Goal: Information Seeking & Learning: Learn about a topic

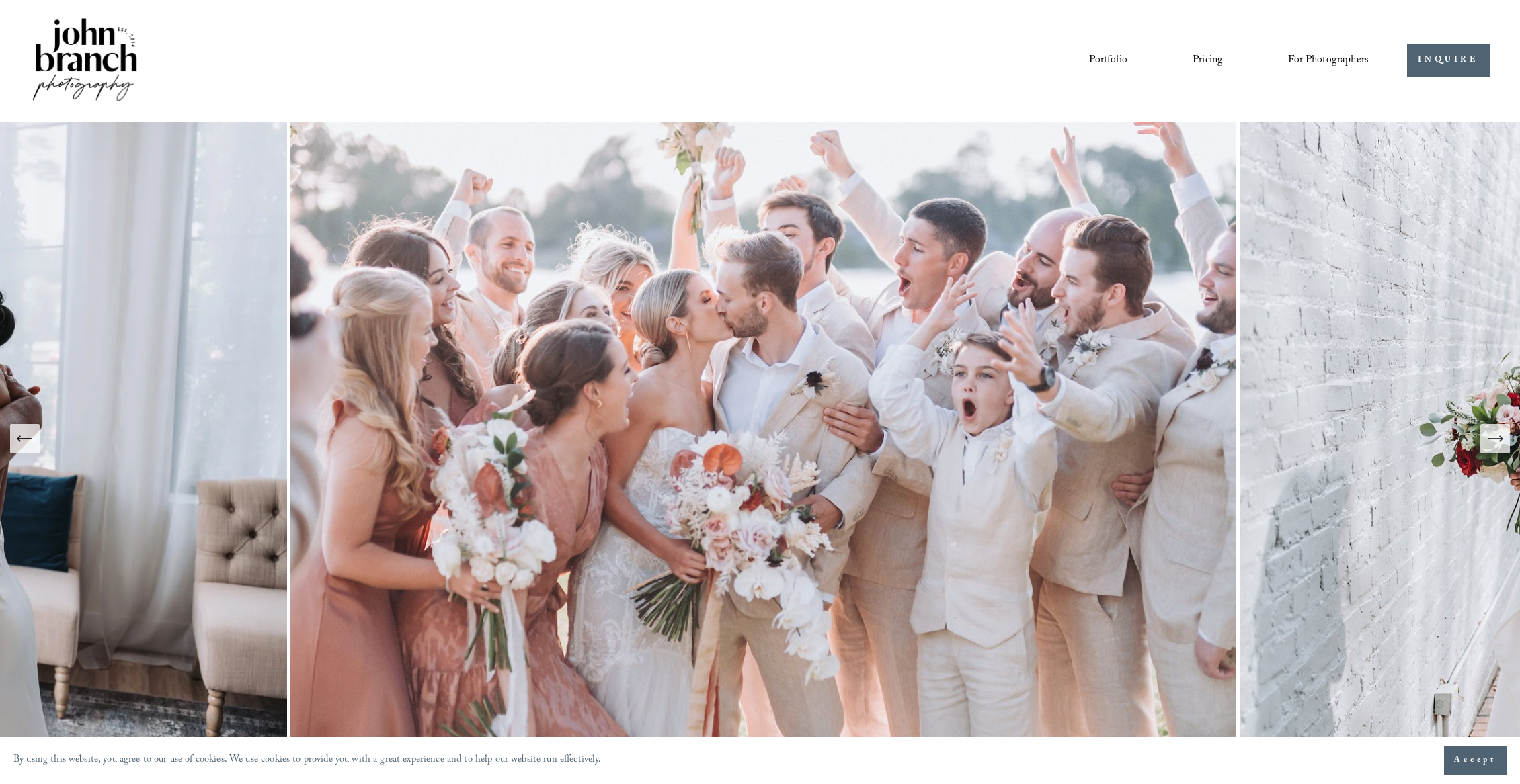
click at [1503, 438] on icon "Next Slide" at bounding box center [1495, 439] width 19 height 19
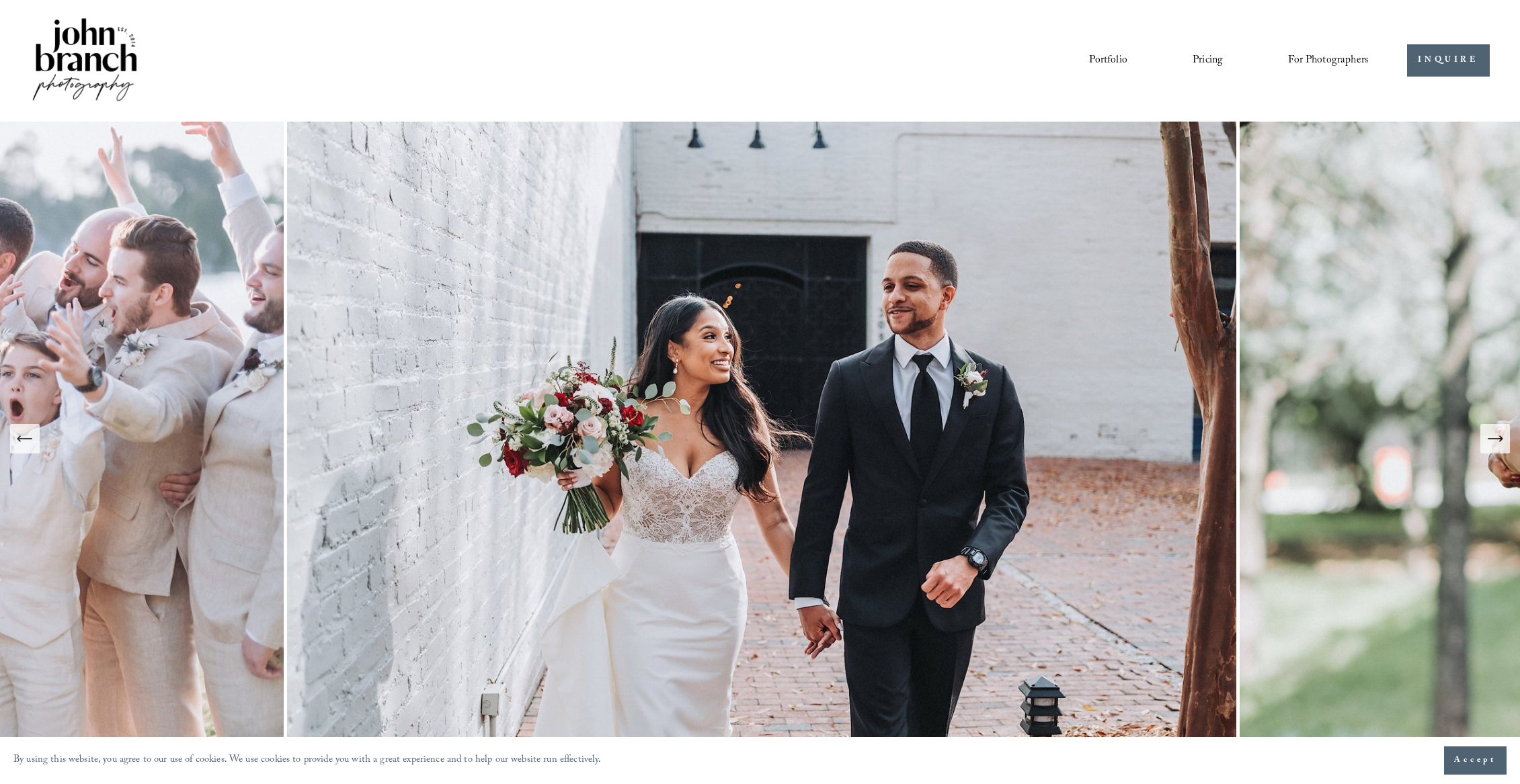
click at [1498, 438] on icon "Next Slide" at bounding box center [1495, 439] width 19 height 19
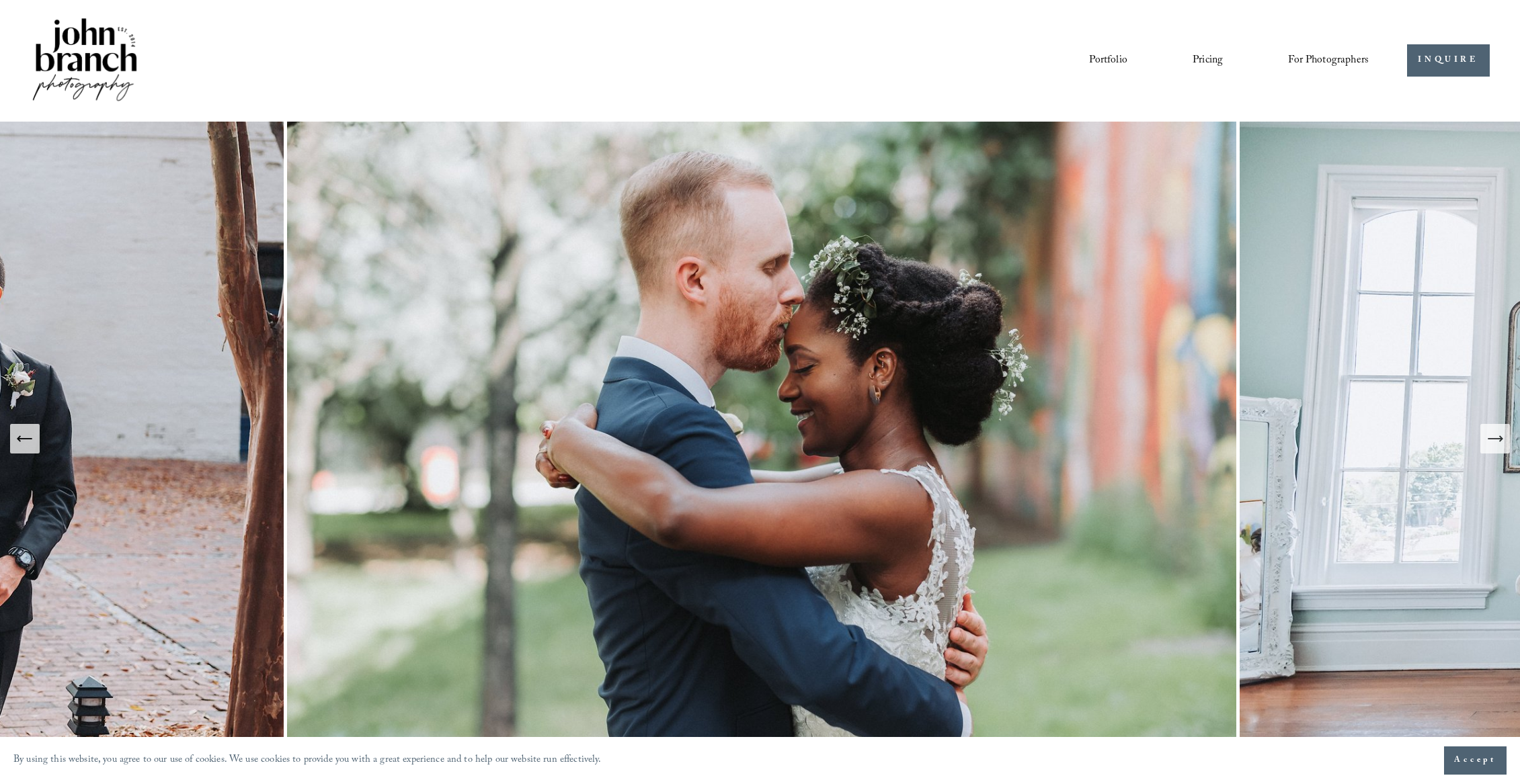
click at [1498, 438] on icon "Next Slide" at bounding box center [1495, 439] width 19 height 19
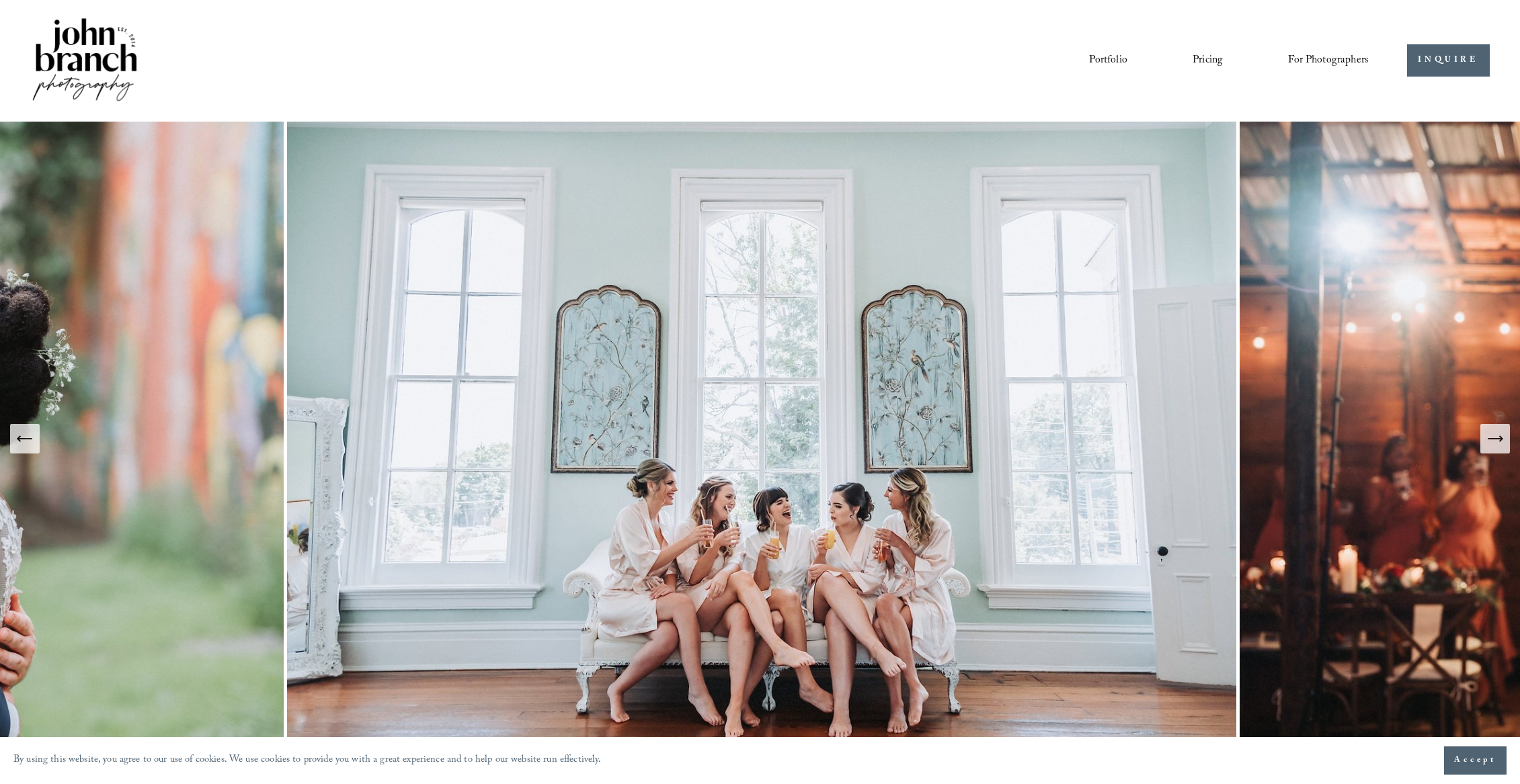
click at [1495, 436] on icon "Next Slide" at bounding box center [1495, 439] width 19 height 19
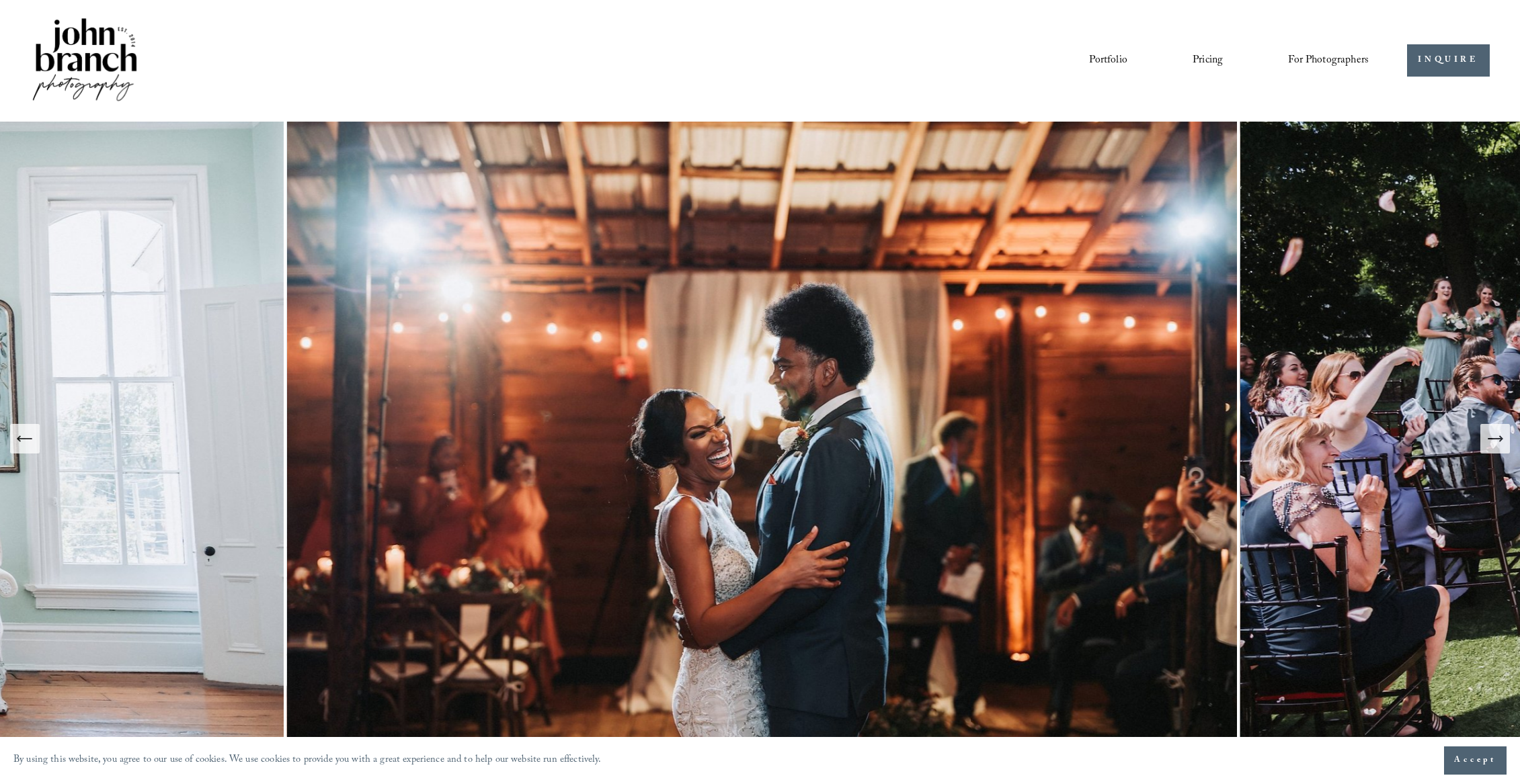
click at [1491, 438] on icon "Next Slide" at bounding box center [1495, 439] width 19 height 19
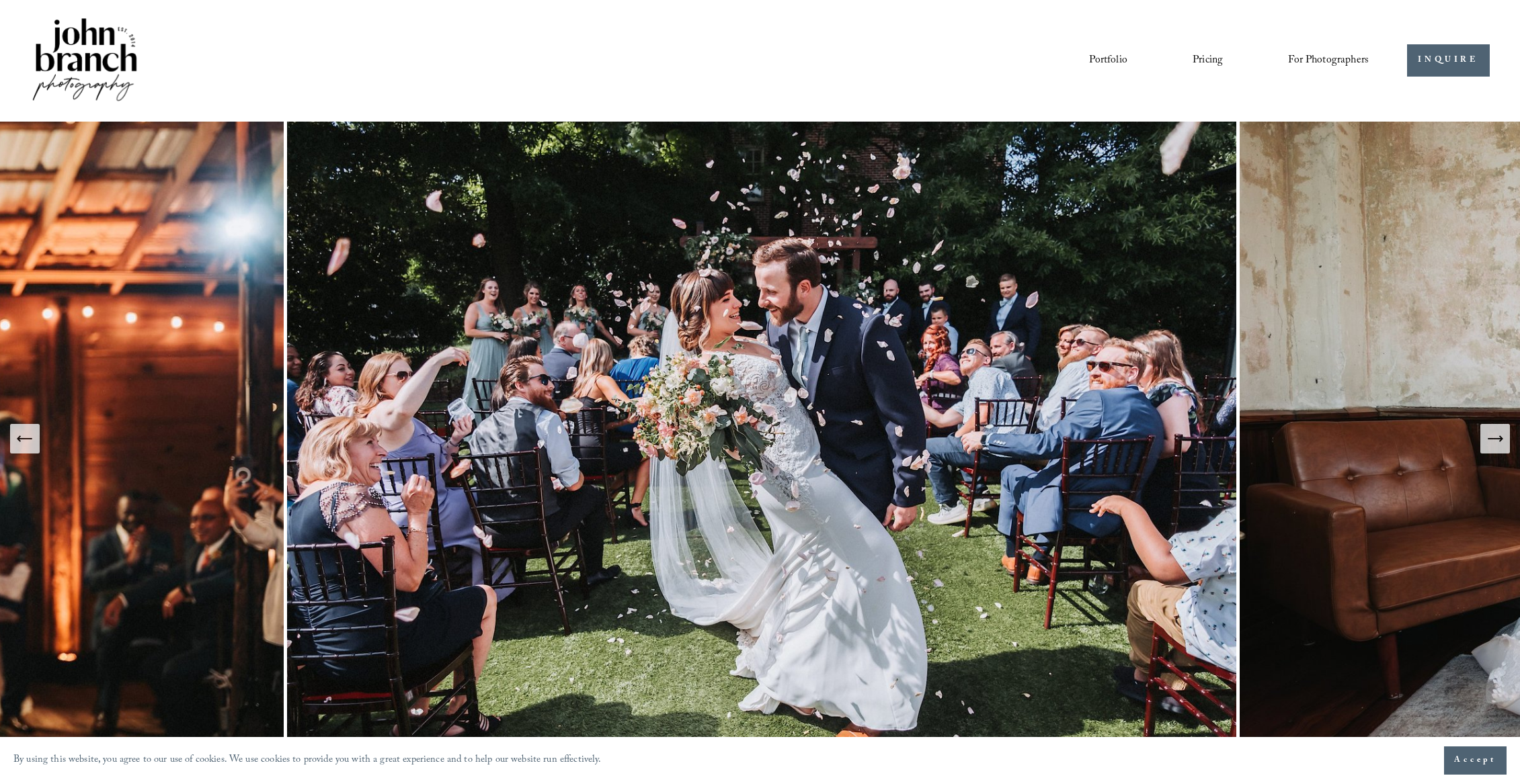
click at [1490, 437] on icon "Next Slide" at bounding box center [1495, 439] width 19 height 19
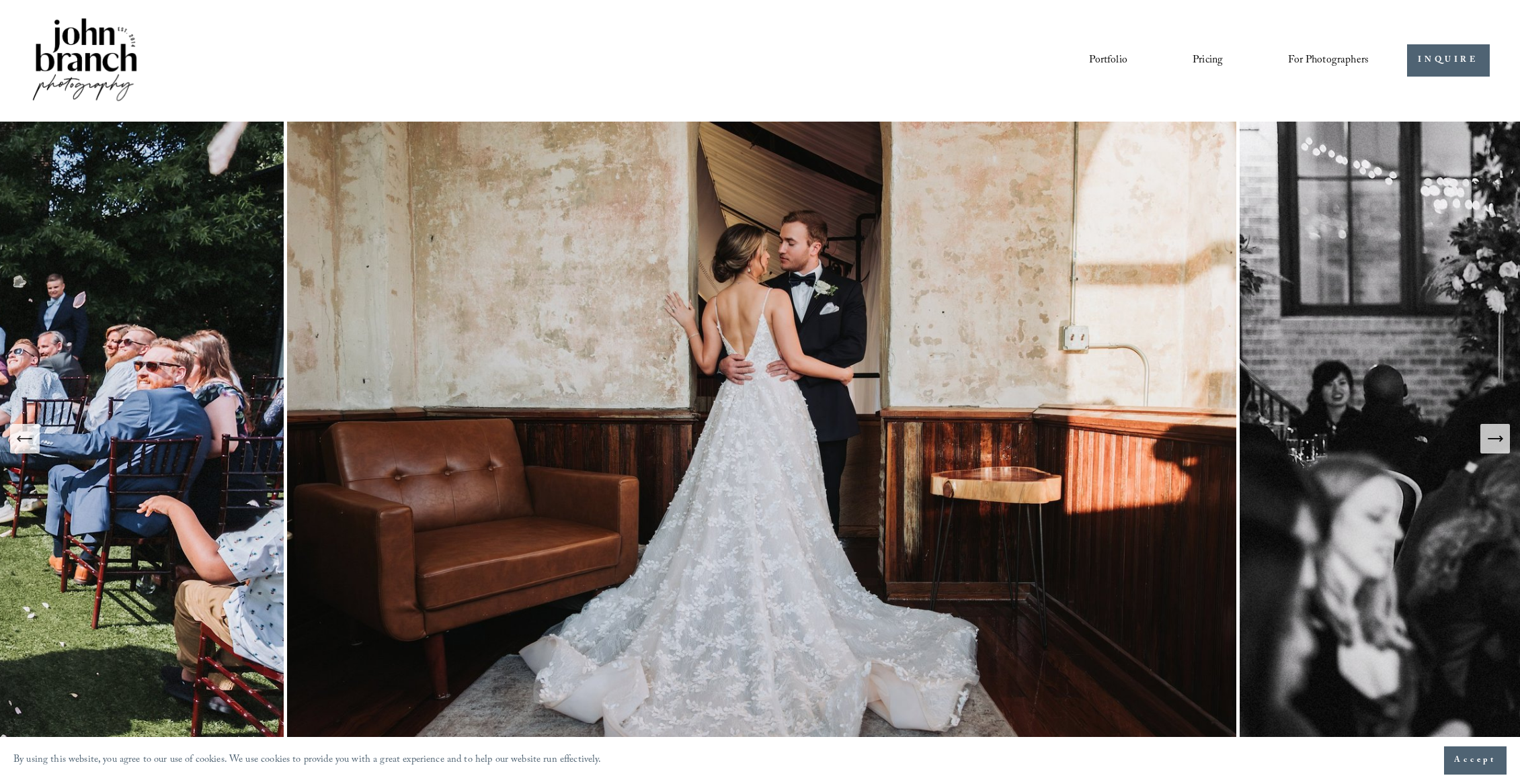
click at [1490, 437] on icon "Next Slide" at bounding box center [1495, 439] width 19 height 19
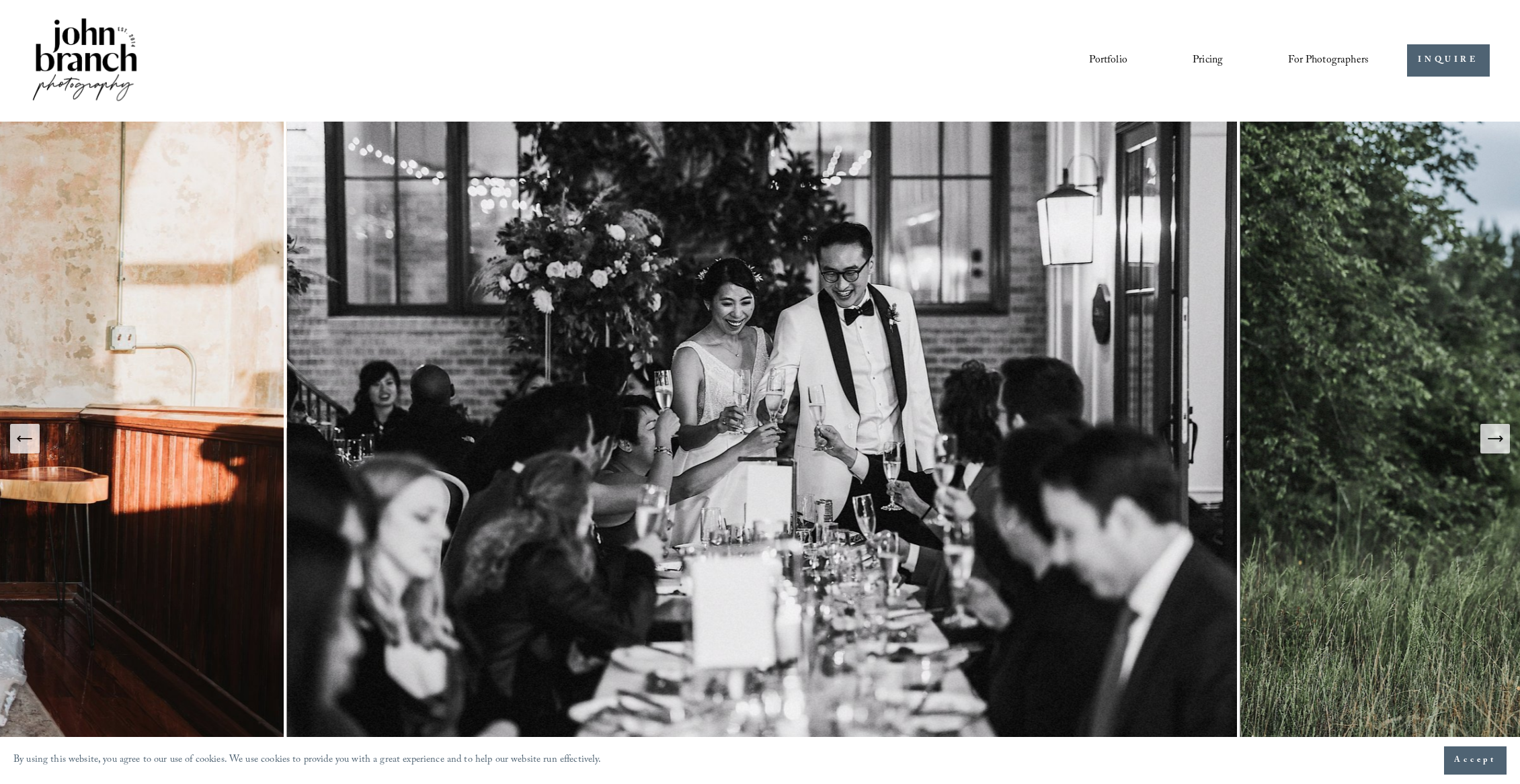
click at [1490, 437] on icon "Next Slide" at bounding box center [1495, 439] width 19 height 19
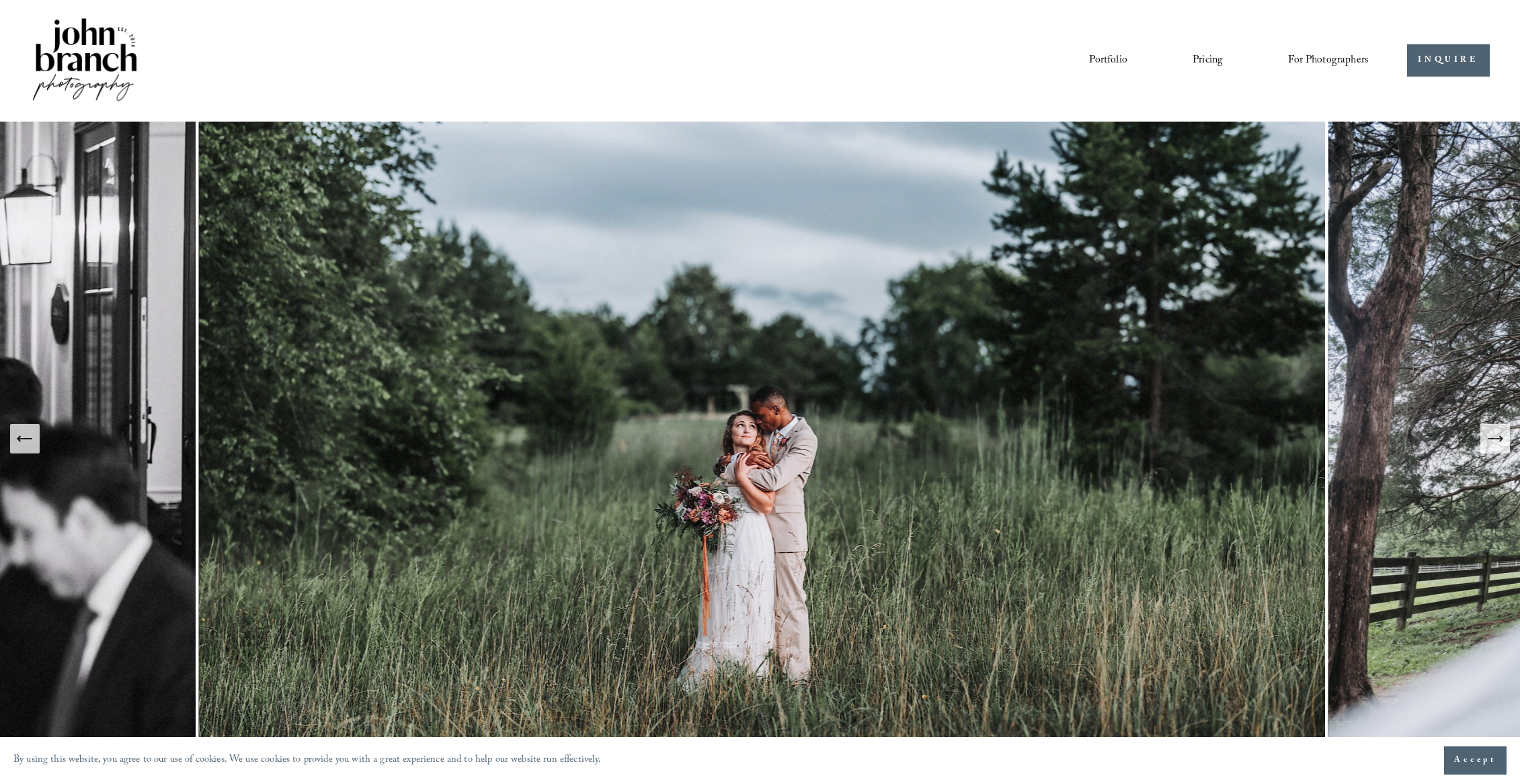
click at [1490, 437] on icon "Next Slide" at bounding box center [1495, 439] width 19 height 19
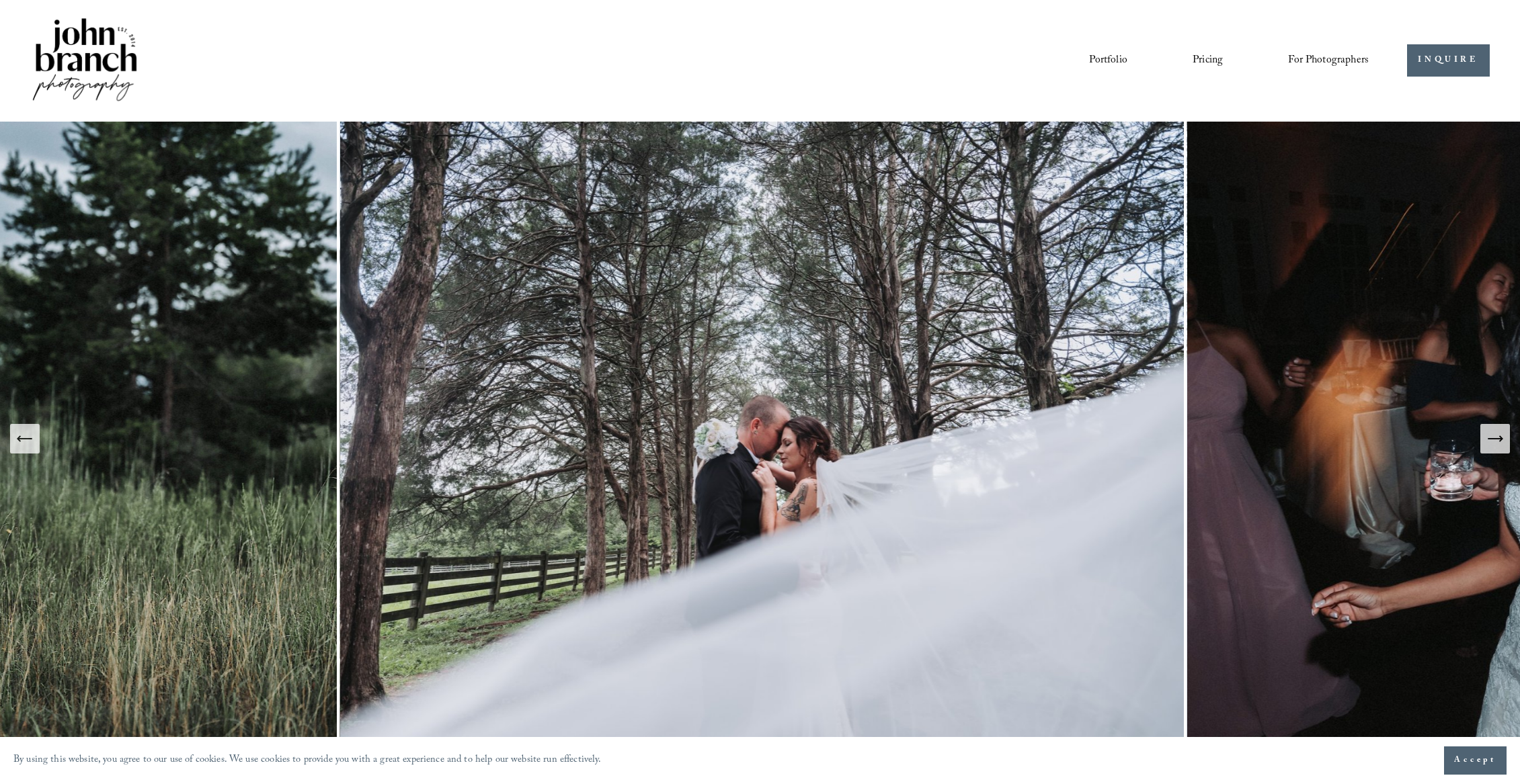
click at [1490, 437] on icon "Next Slide" at bounding box center [1495, 439] width 19 height 19
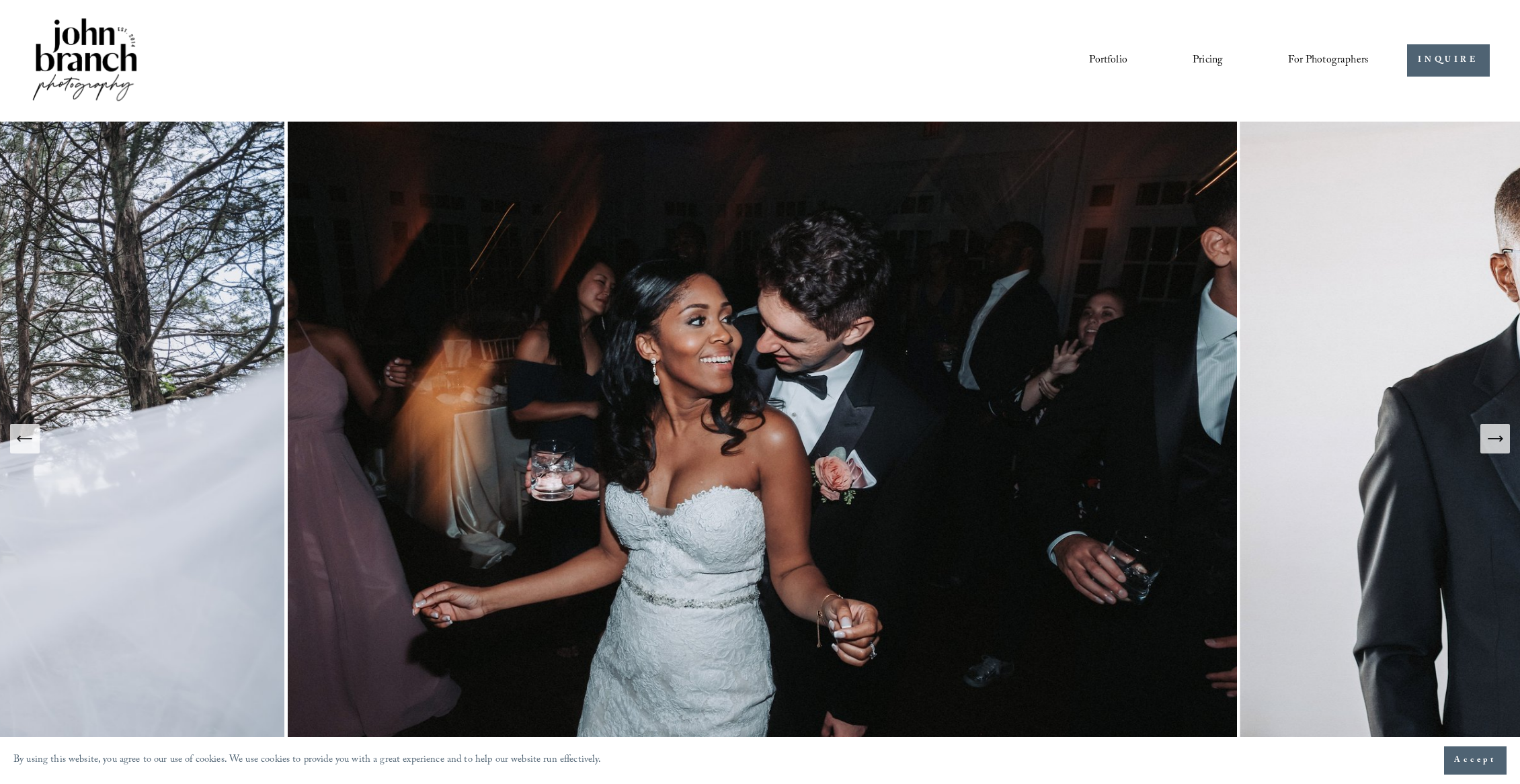
click at [1490, 437] on icon "Next Slide" at bounding box center [1495, 439] width 19 height 19
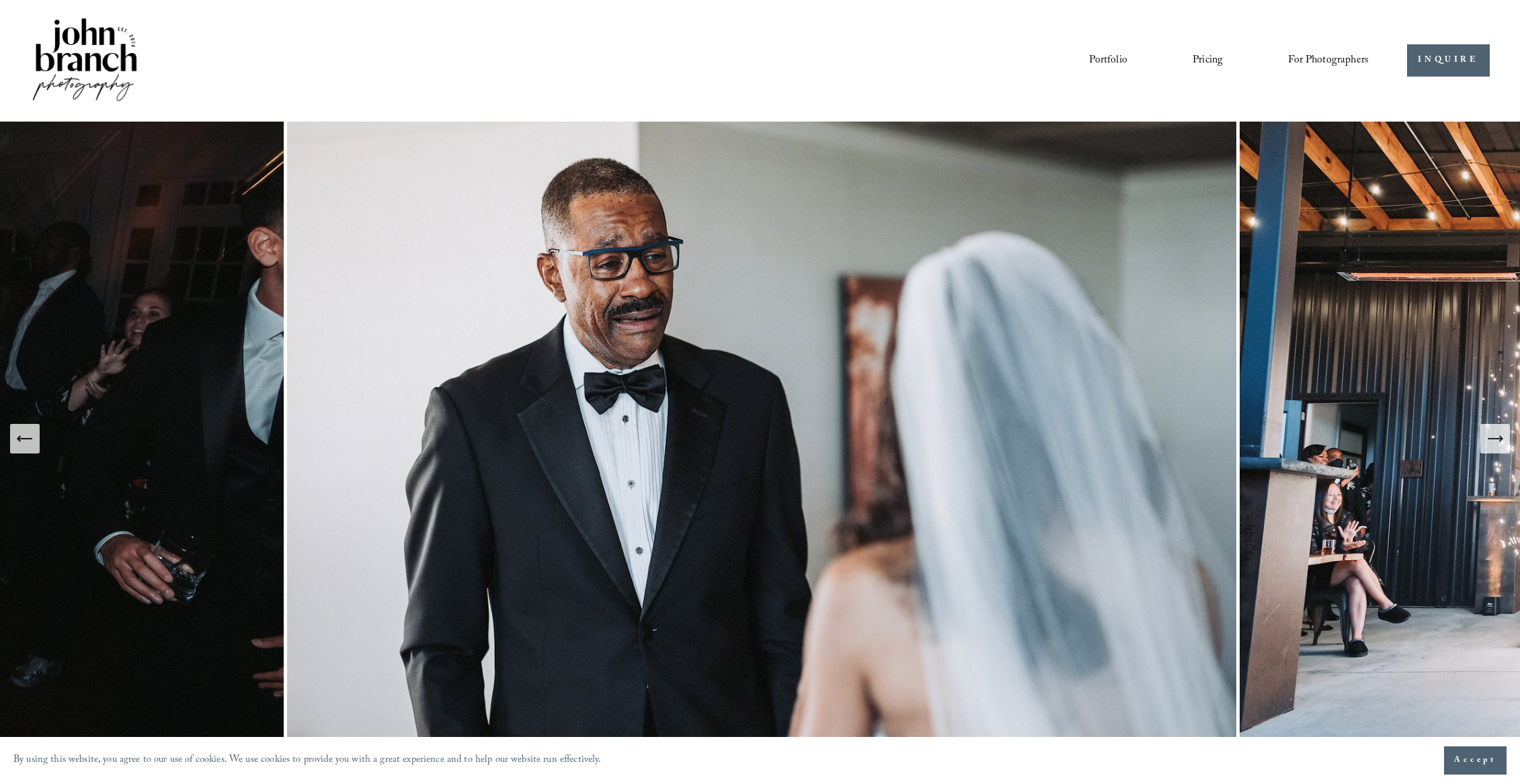
click at [1490, 437] on icon "Next Slide" at bounding box center [1495, 439] width 19 height 19
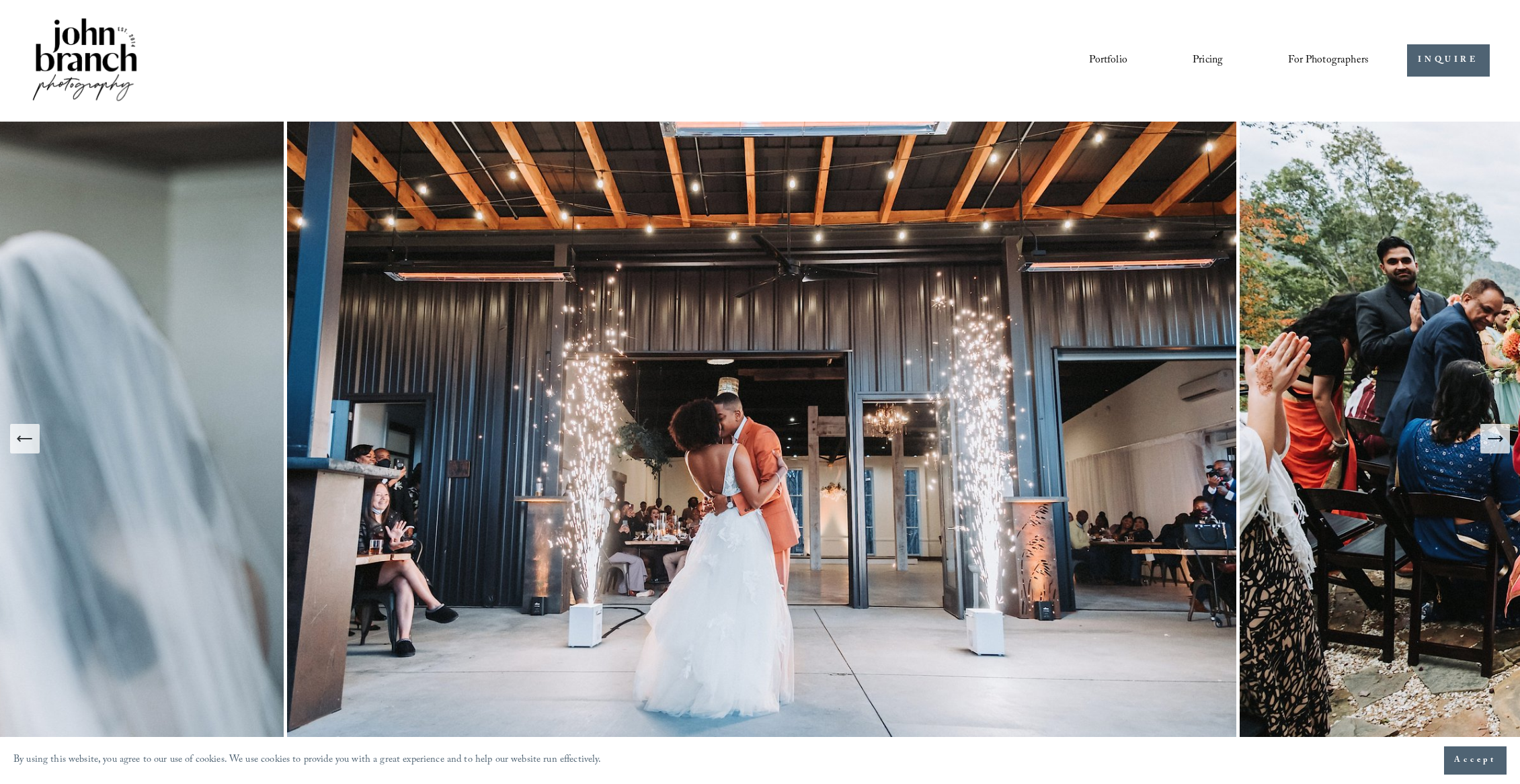
click at [1490, 437] on icon "Next Slide" at bounding box center [1495, 439] width 19 height 19
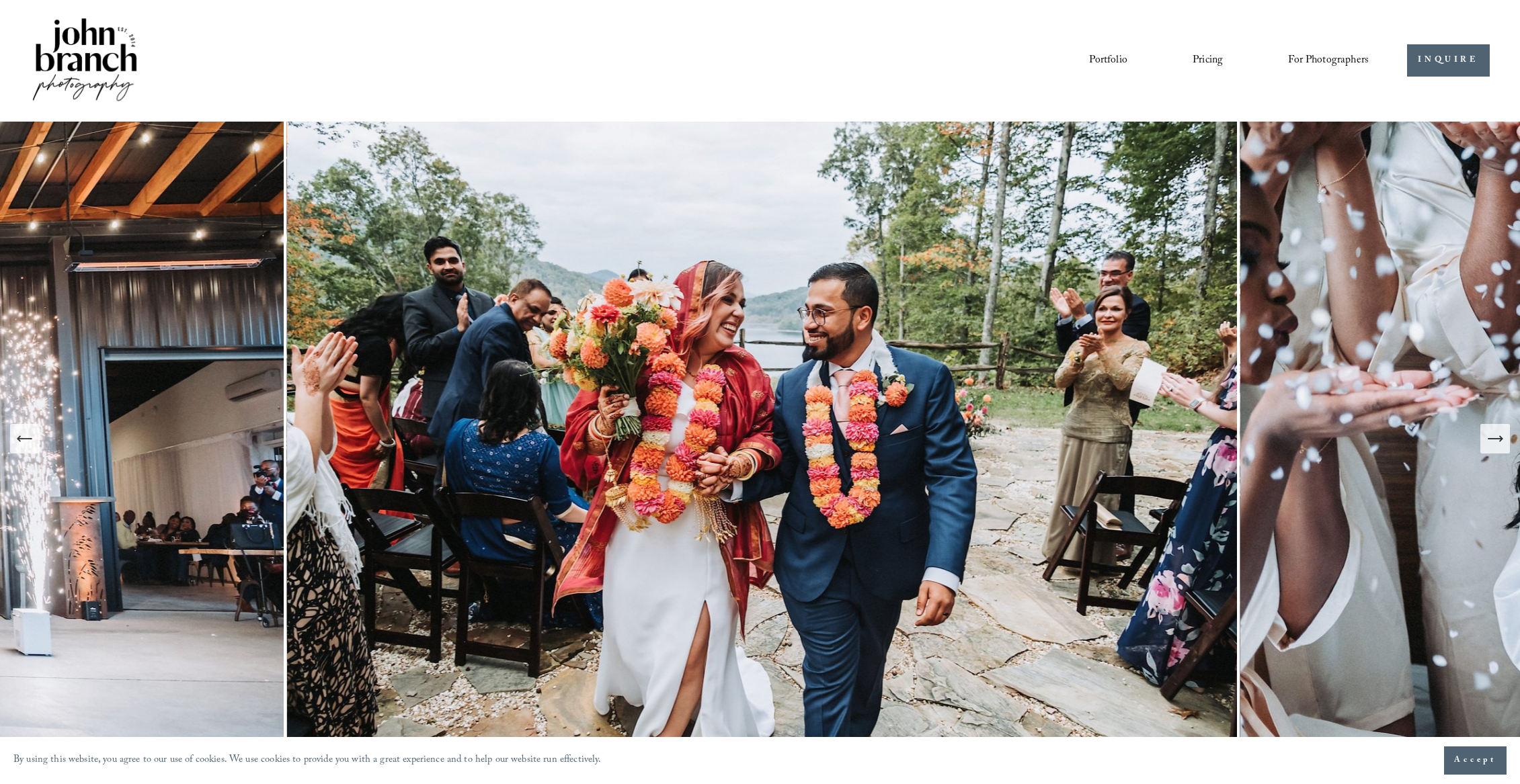
click at [1490, 437] on icon "Next Slide" at bounding box center [1495, 439] width 19 height 19
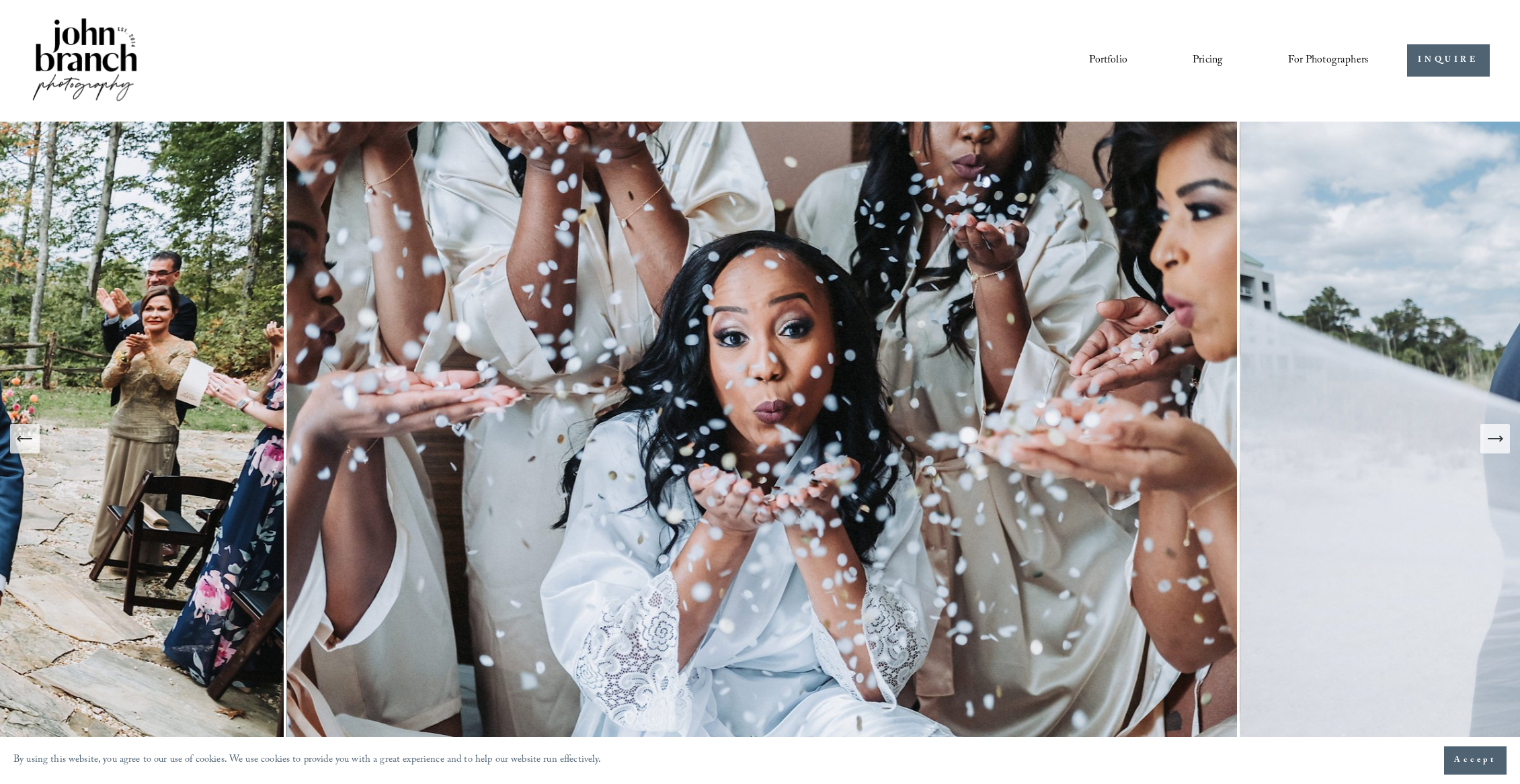
click at [1490, 437] on icon "Next Slide" at bounding box center [1495, 439] width 19 height 19
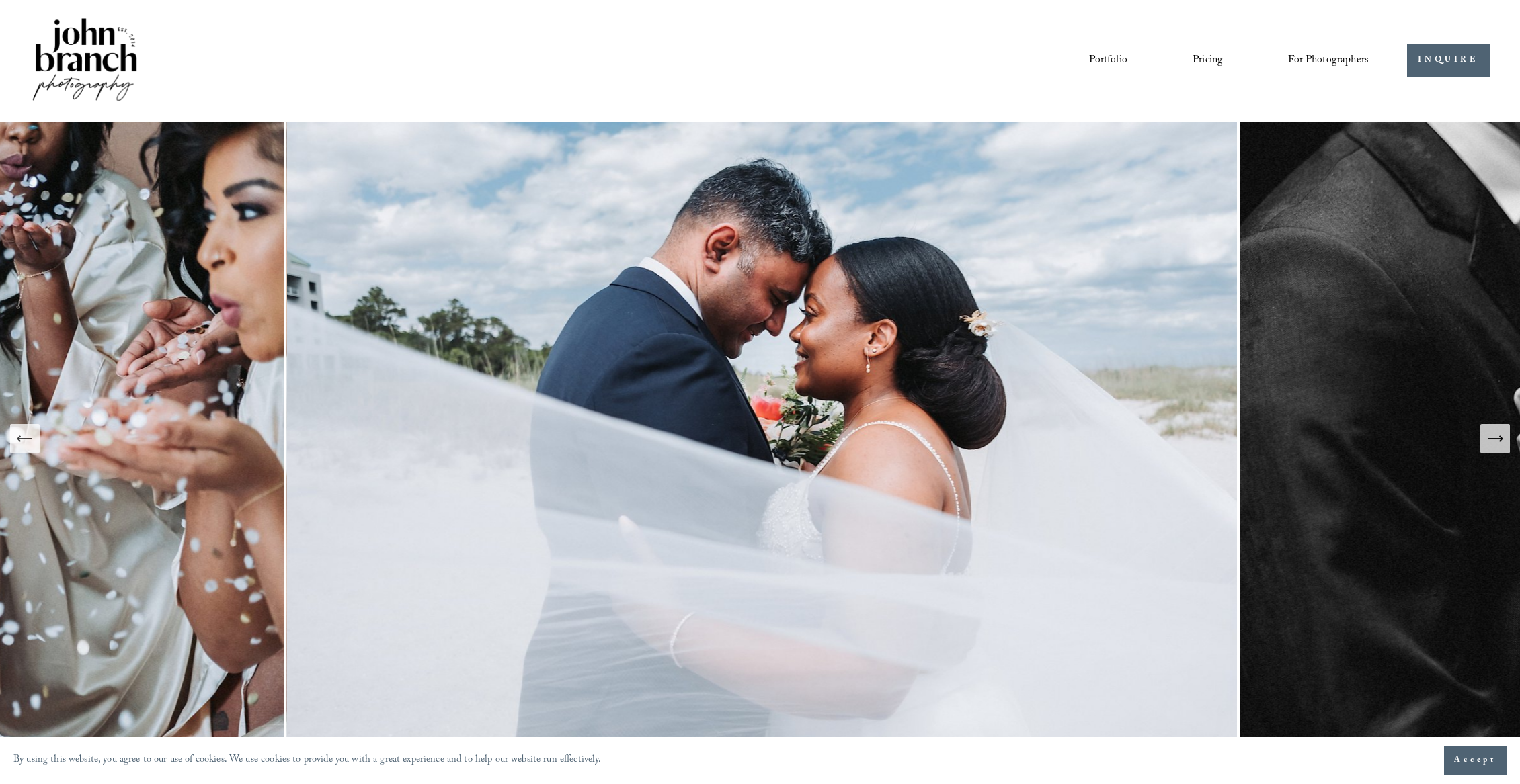
click at [1490, 437] on icon "Next Slide" at bounding box center [1495, 439] width 19 height 19
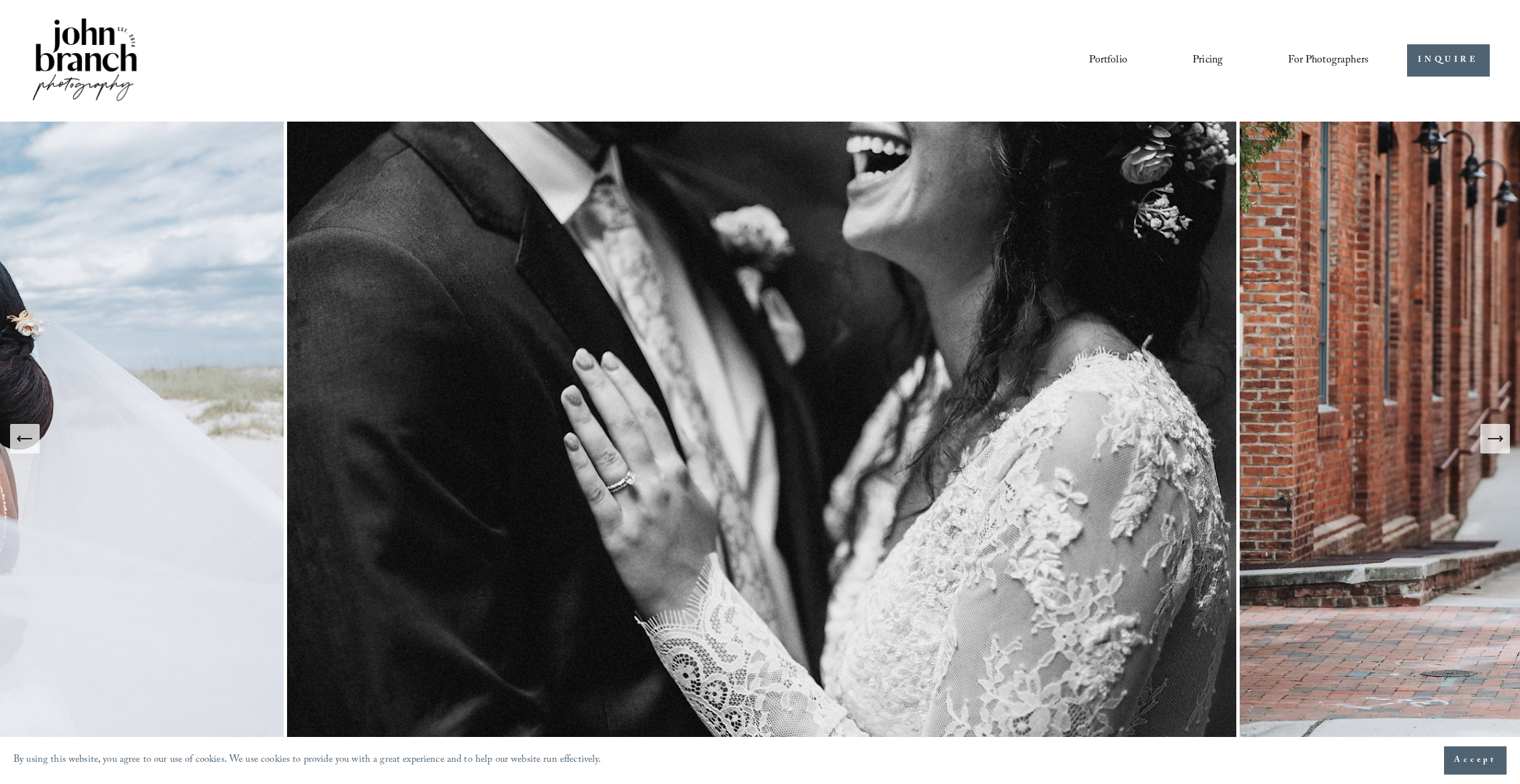
click at [1490, 437] on icon "Next Slide" at bounding box center [1495, 439] width 19 height 19
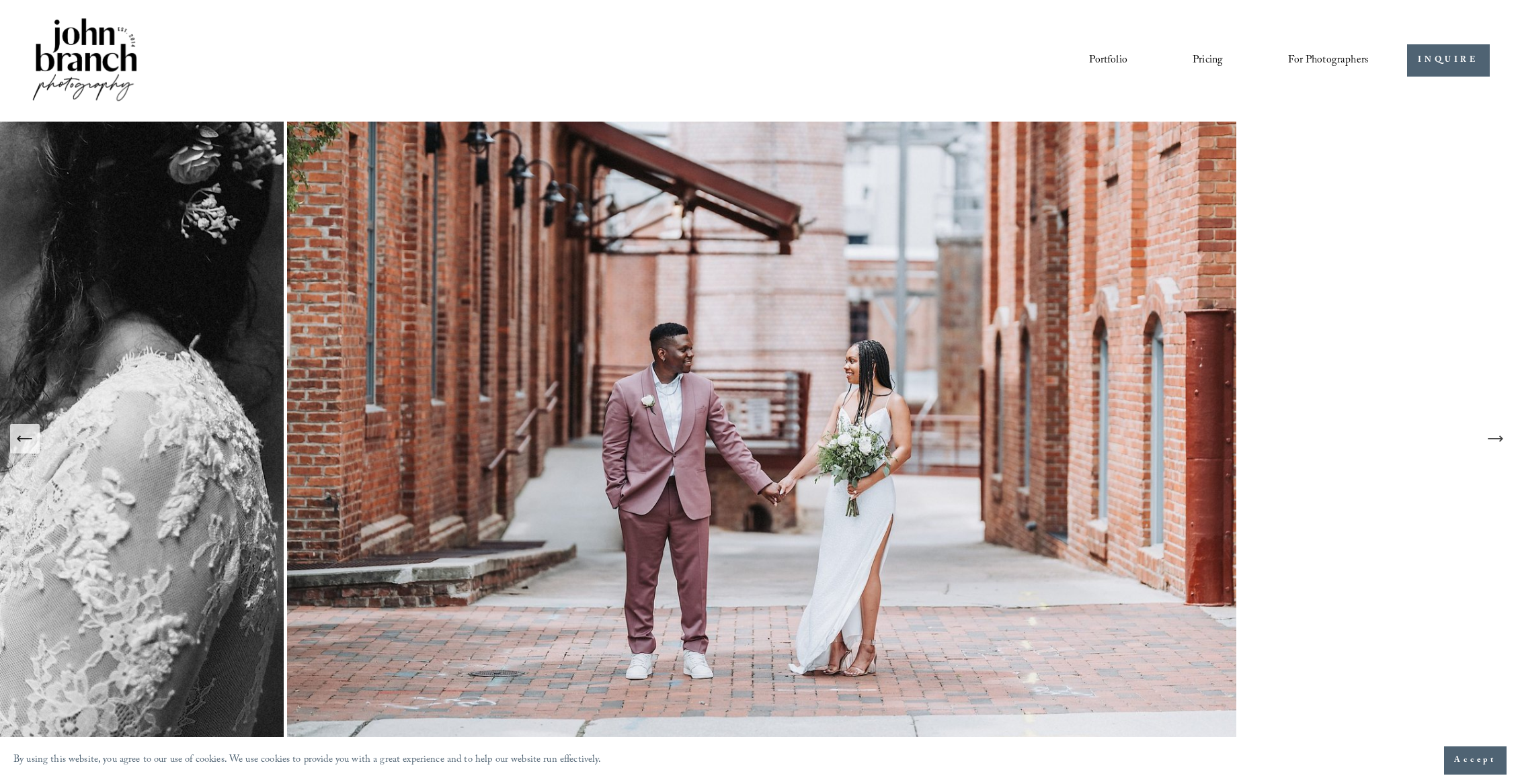
click at [1490, 437] on icon "Next Slide" at bounding box center [1495, 439] width 19 height 19
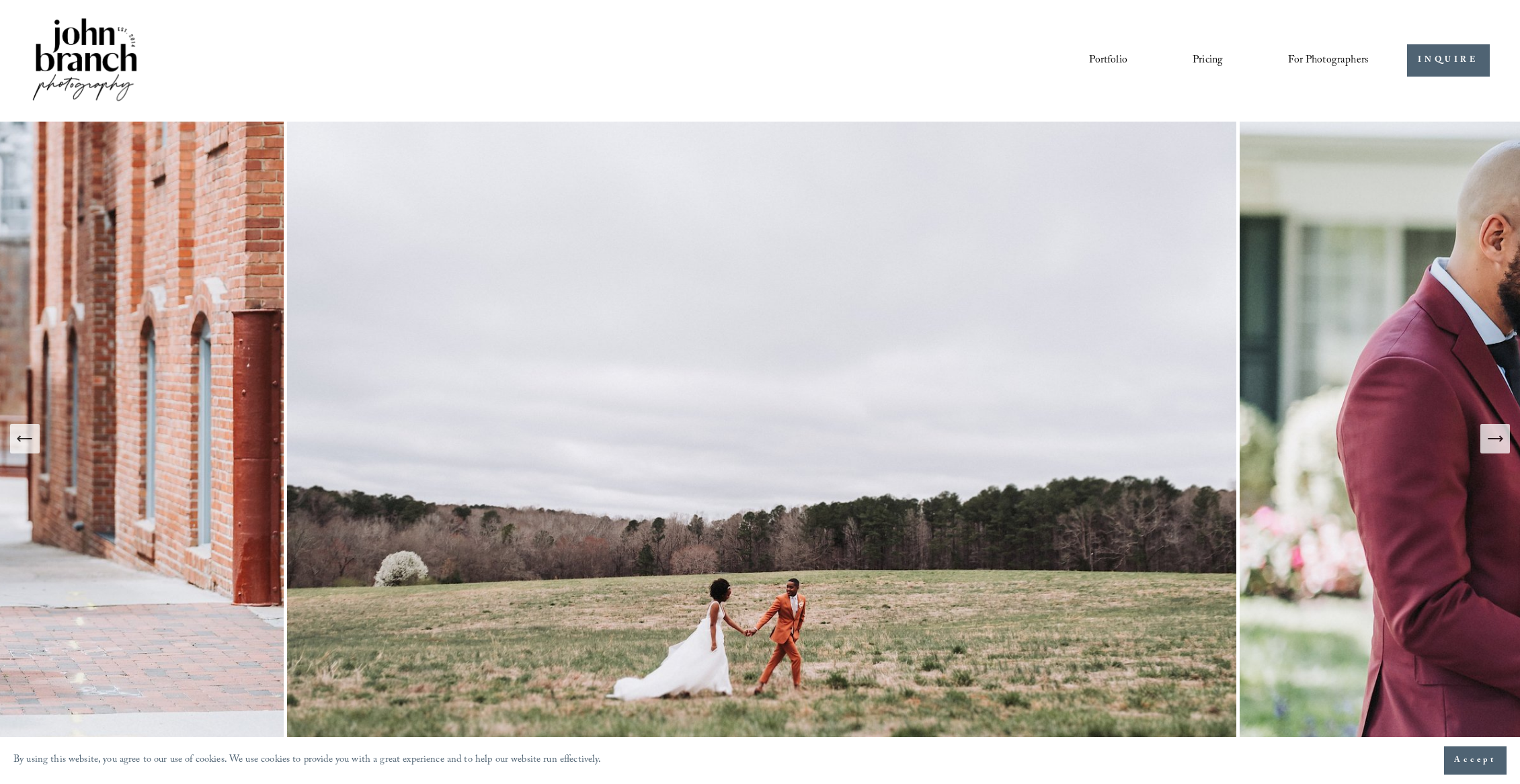
click at [1490, 437] on icon "Next Slide" at bounding box center [1495, 439] width 19 height 19
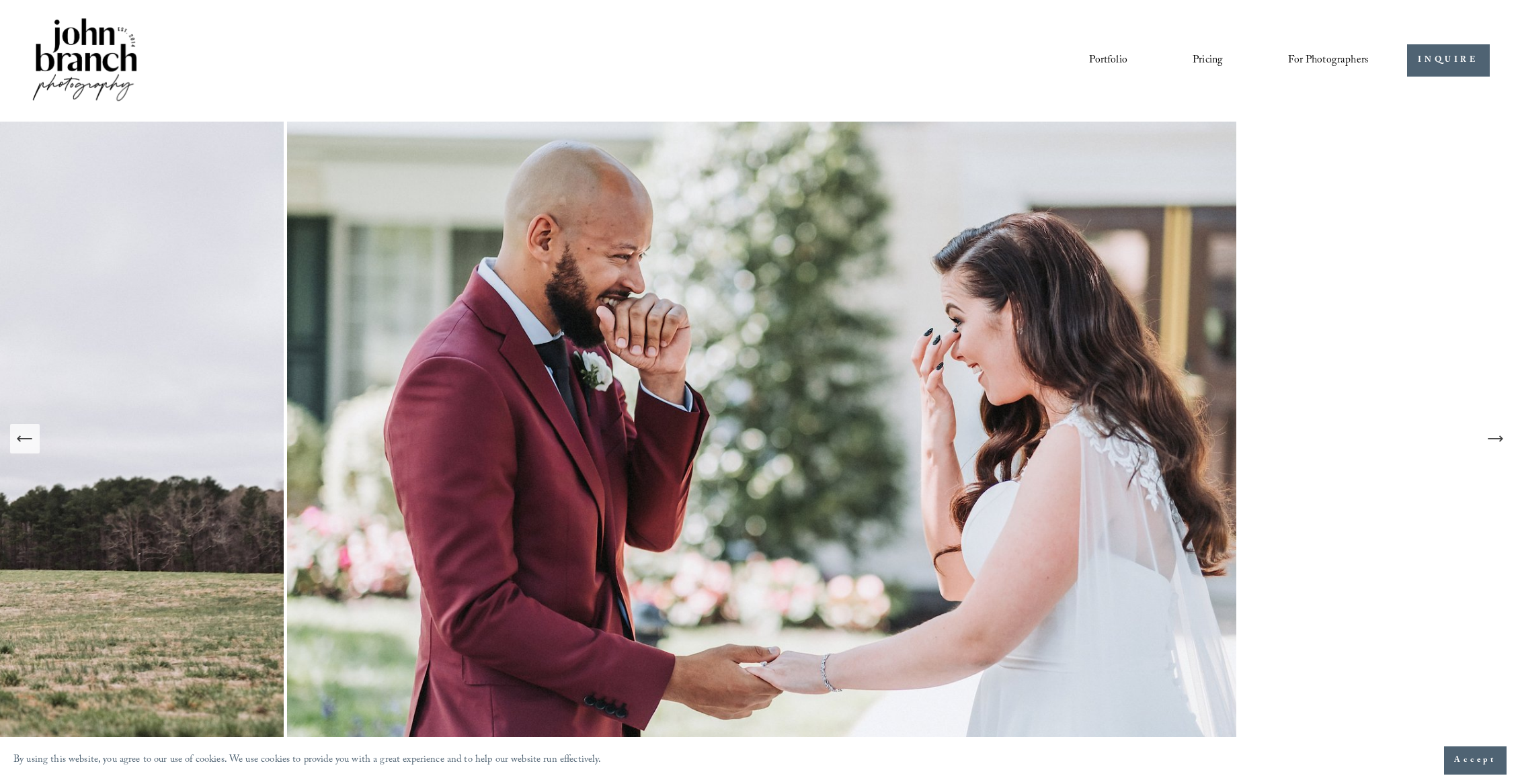
click at [1490, 437] on icon "Next Slide" at bounding box center [1495, 439] width 19 height 19
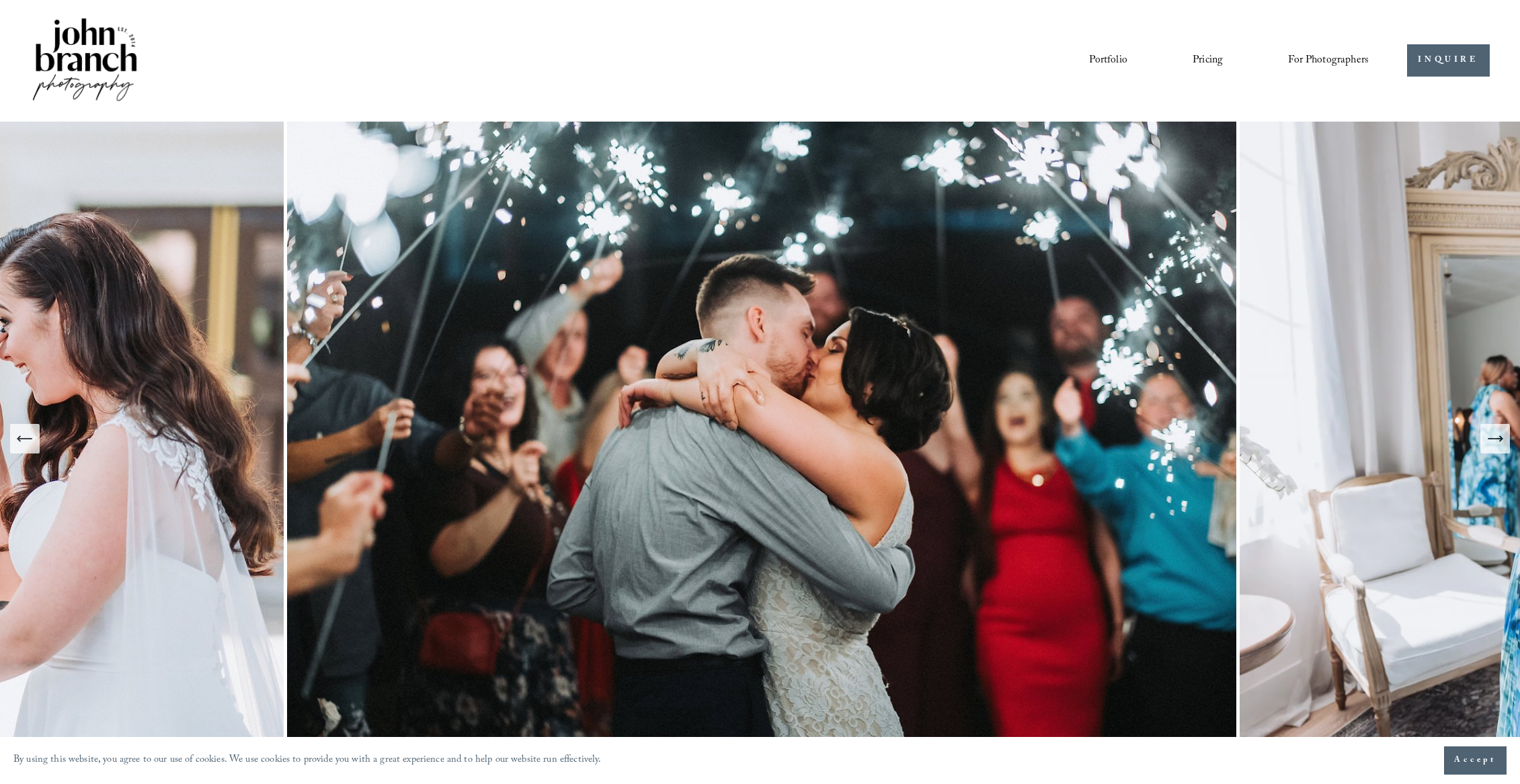
click at [1490, 437] on icon "Next Slide" at bounding box center [1495, 439] width 19 height 19
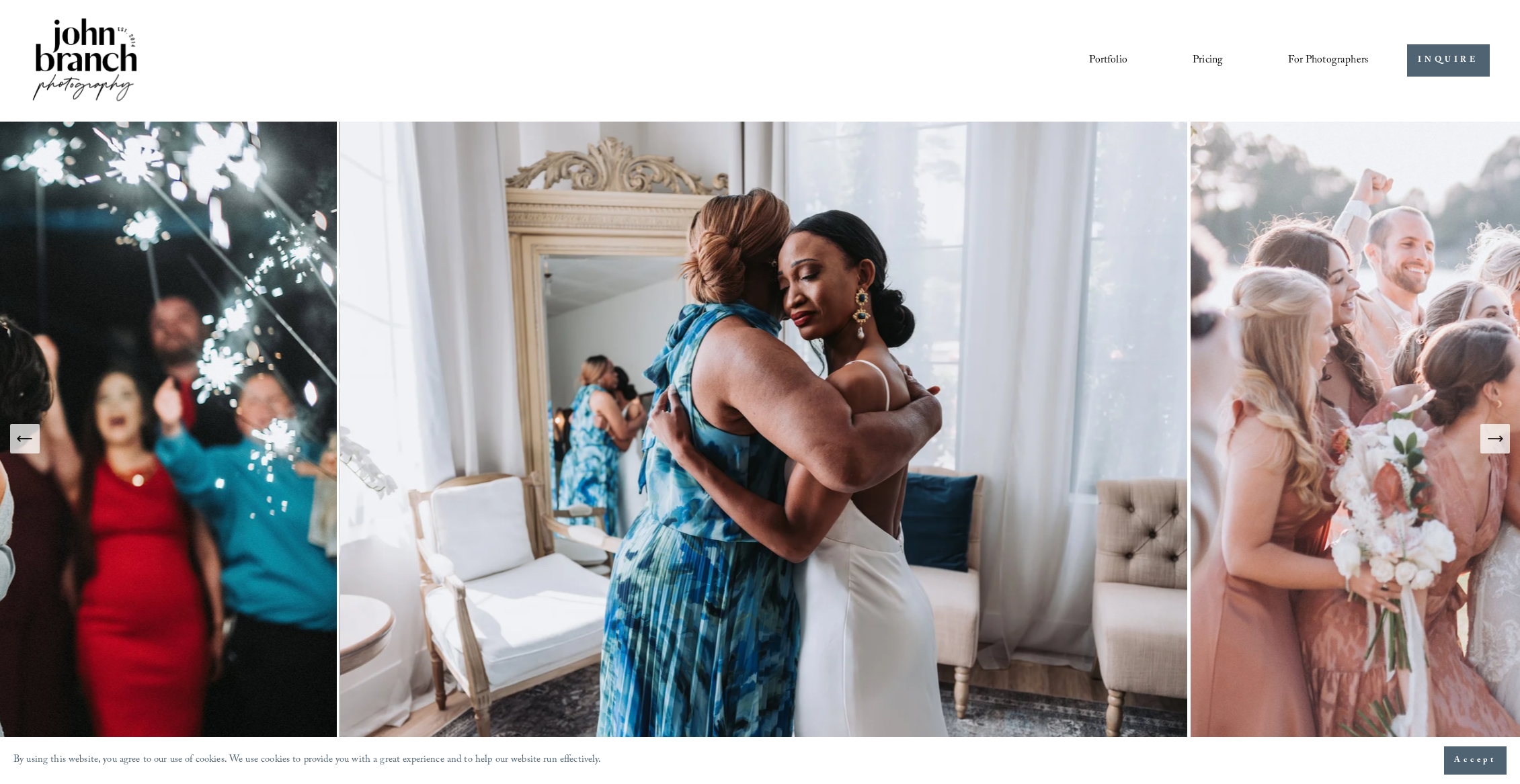
click at [1490, 437] on icon "Next Slide" at bounding box center [1495, 439] width 19 height 19
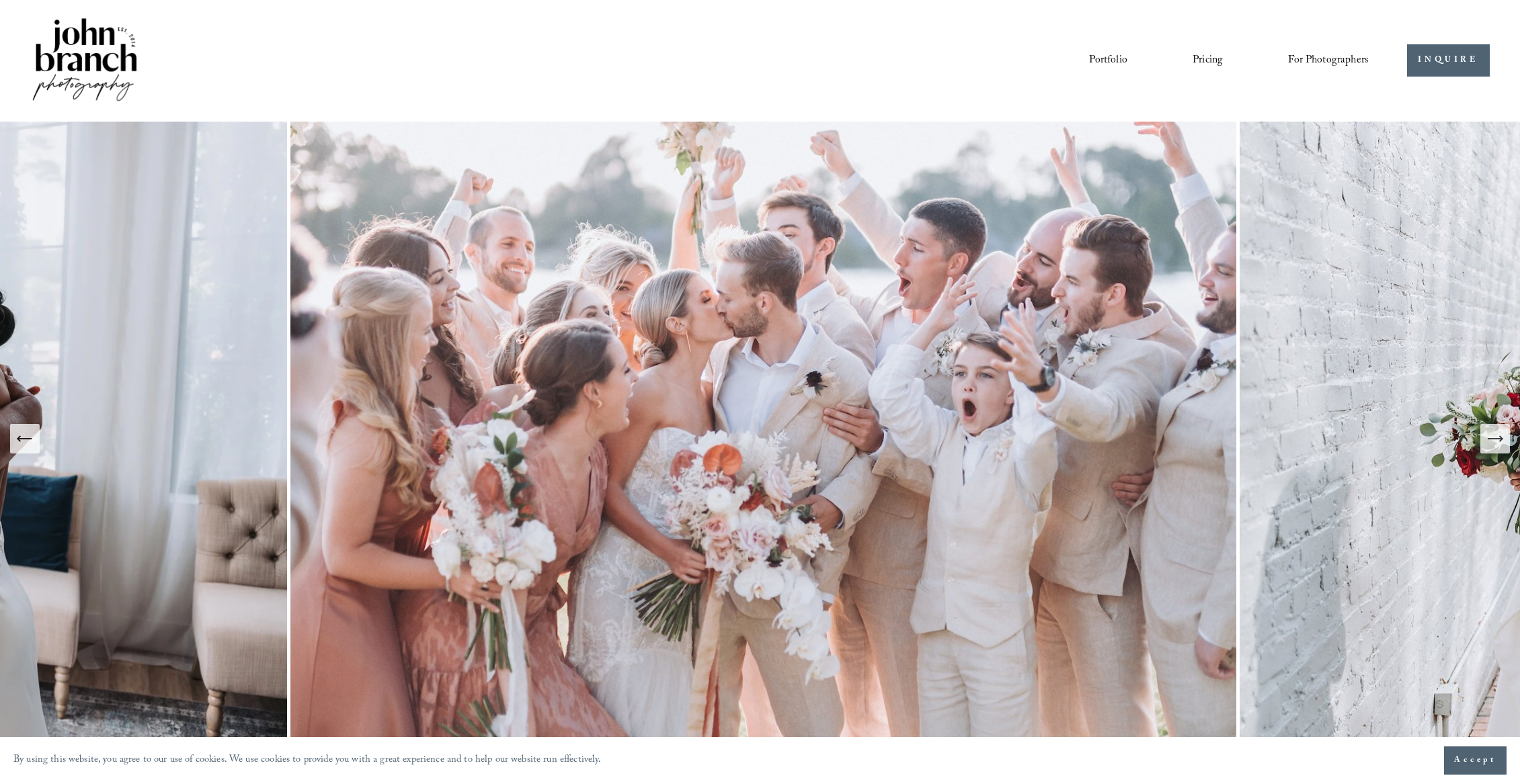
click at [1490, 437] on icon "Next Slide" at bounding box center [1495, 439] width 19 height 19
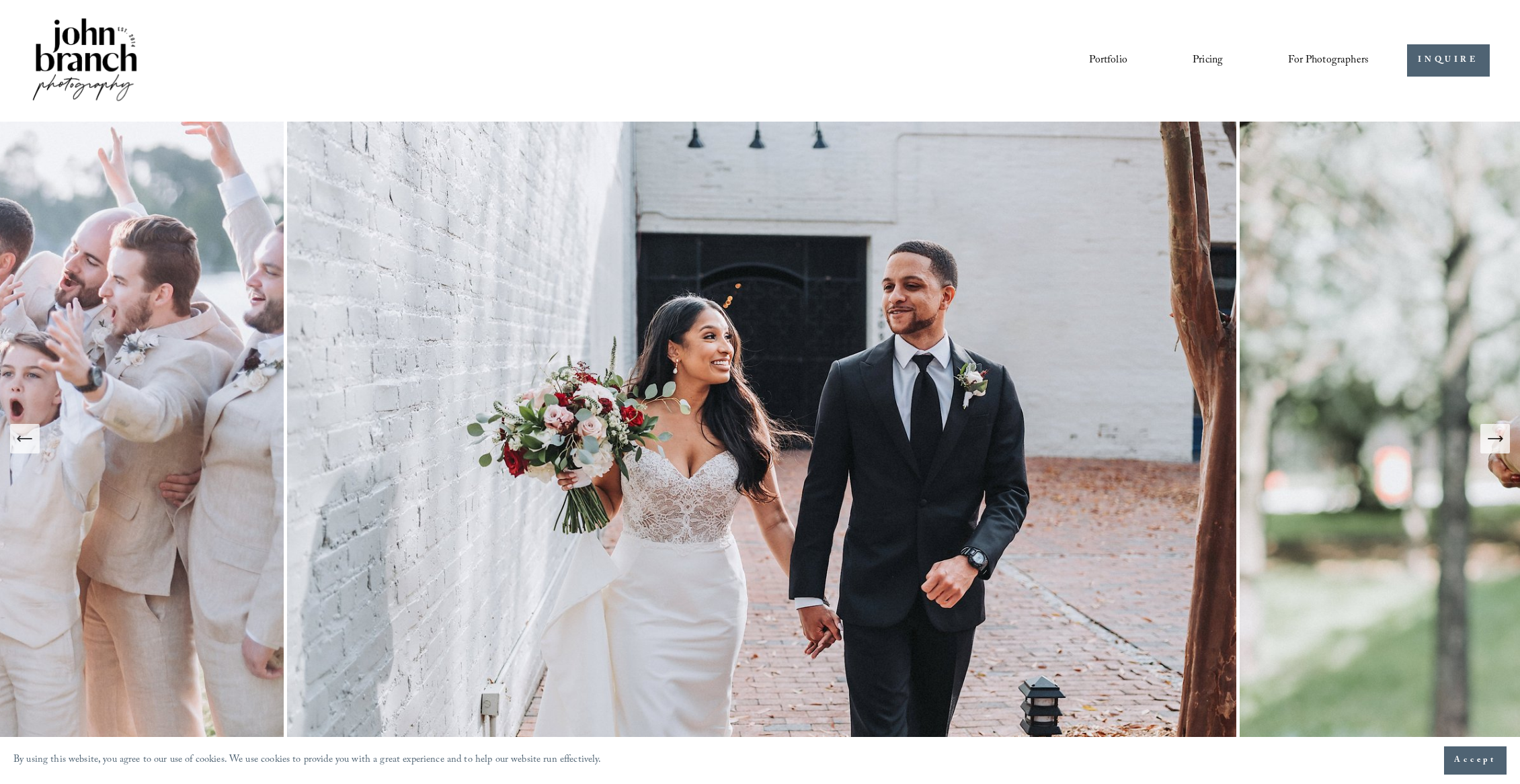
click at [1099, 59] on link "Portfolio" at bounding box center [1108, 60] width 37 height 23
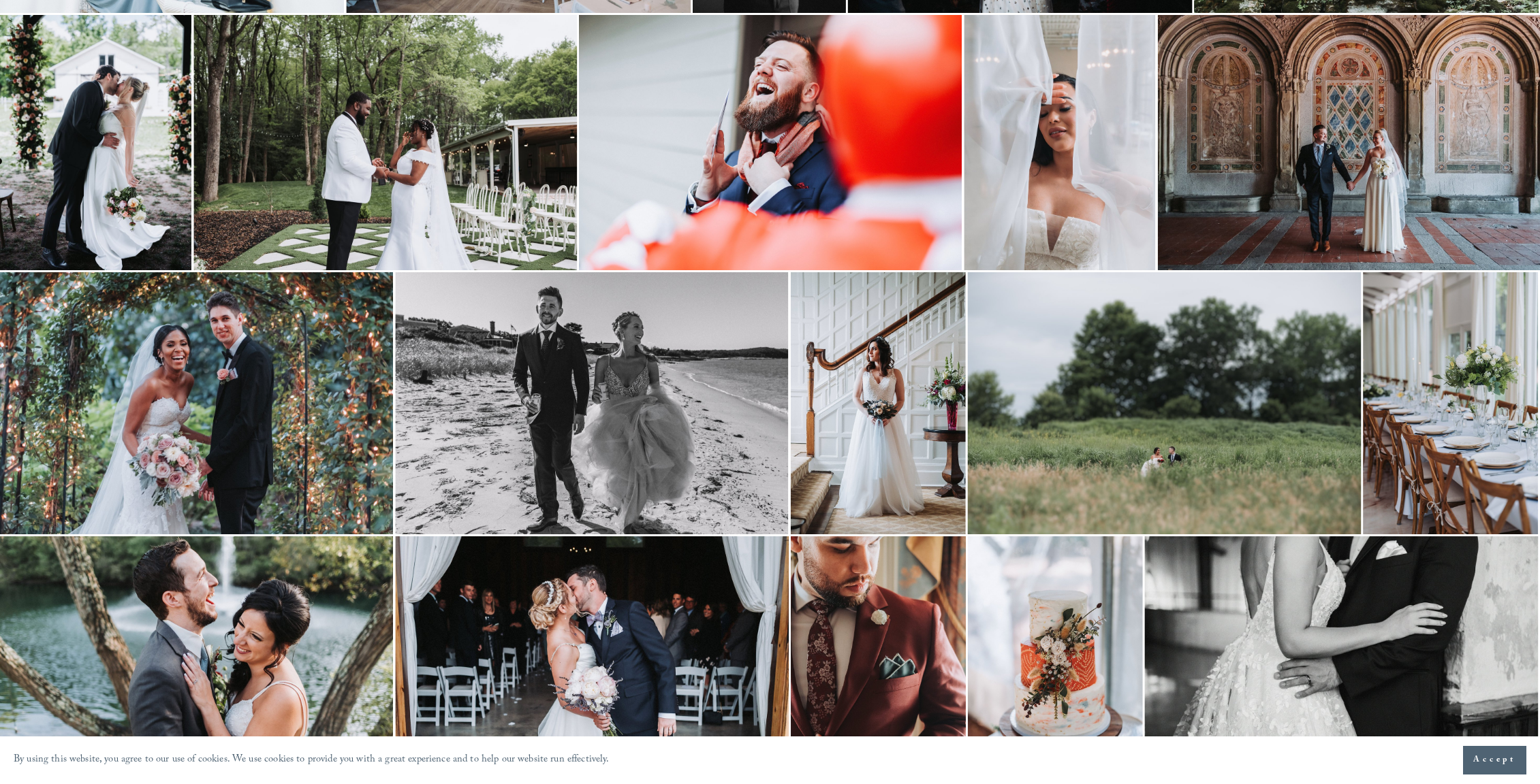
scroll to position [2047, 0]
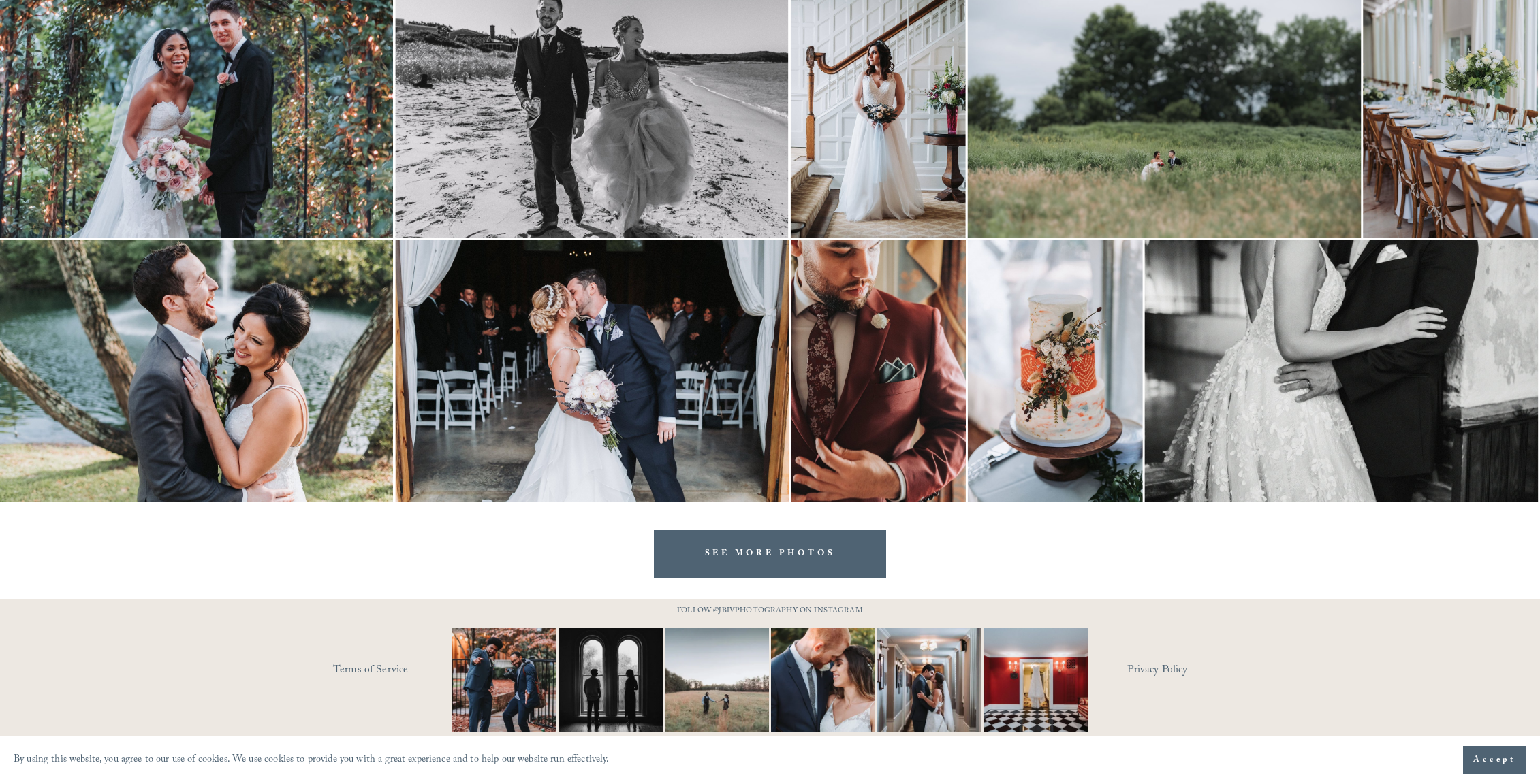
click at [748, 551] on link "SEE MORE PHOTOS" at bounding box center [770, 554] width 233 height 48
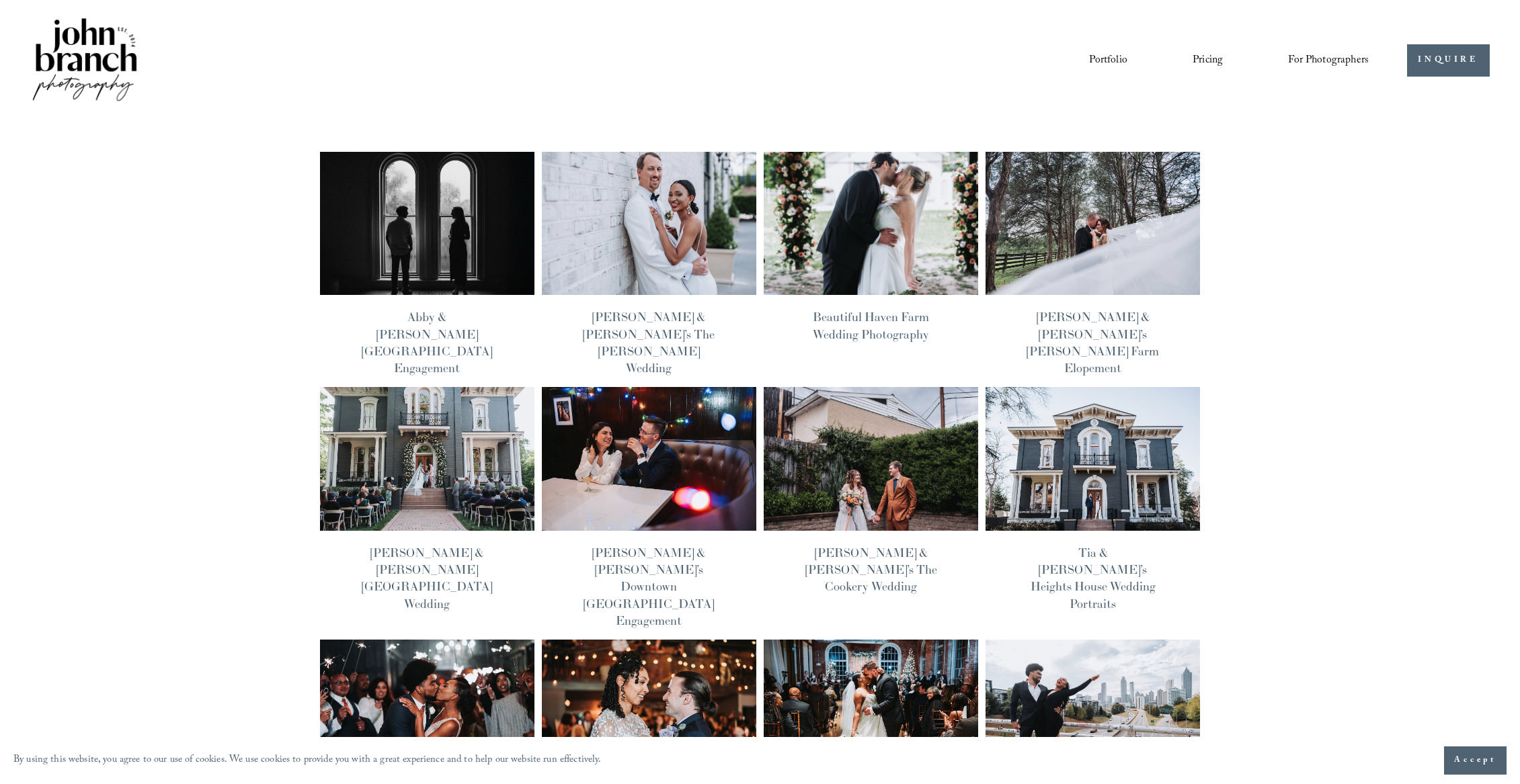
click at [637, 238] on img at bounding box center [648, 223] width 216 height 145
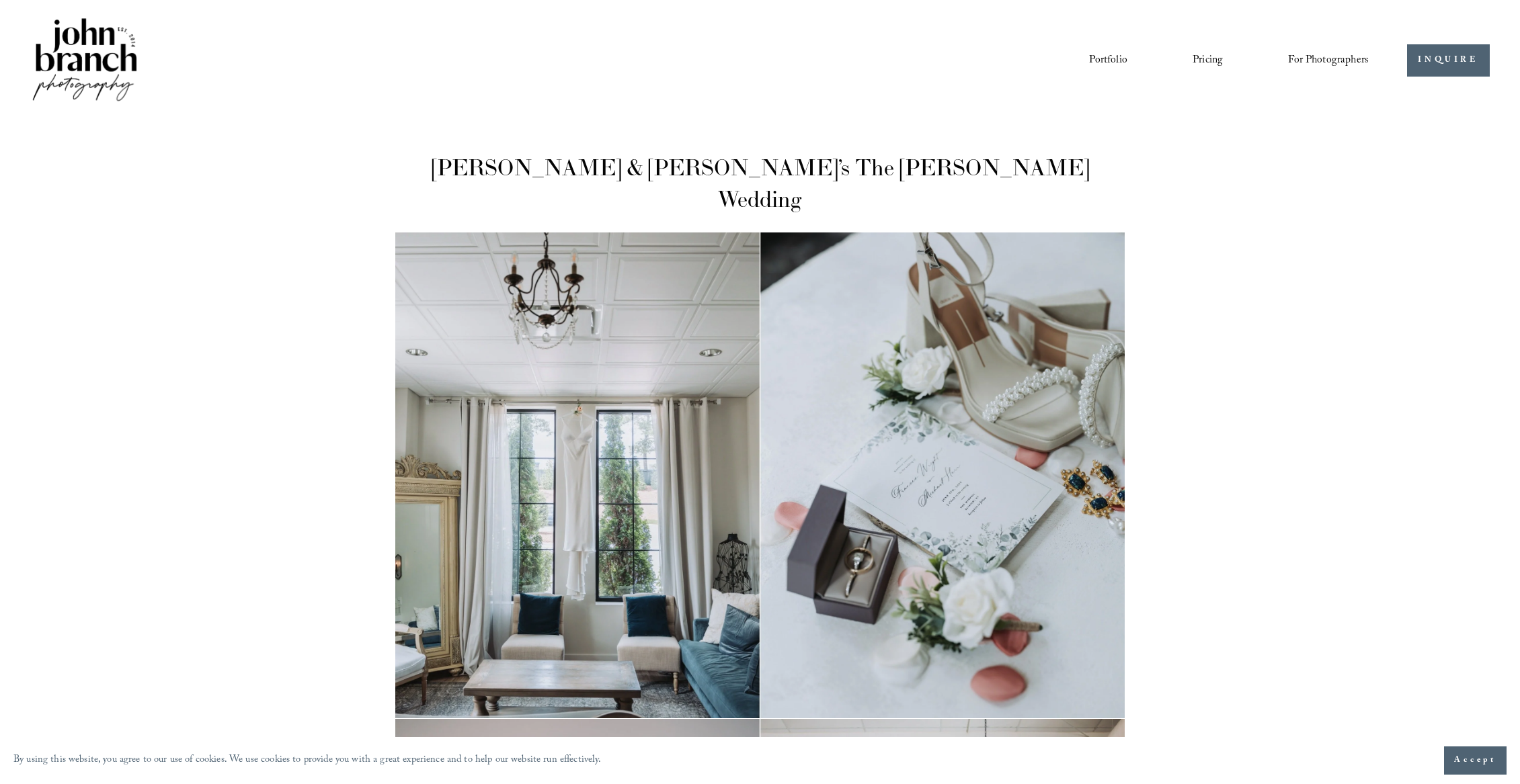
click at [1206, 57] on link "Pricing" at bounding box center [1208, 60] width 31 height 23
